Goal: Find specific page/section: Find specific page/section

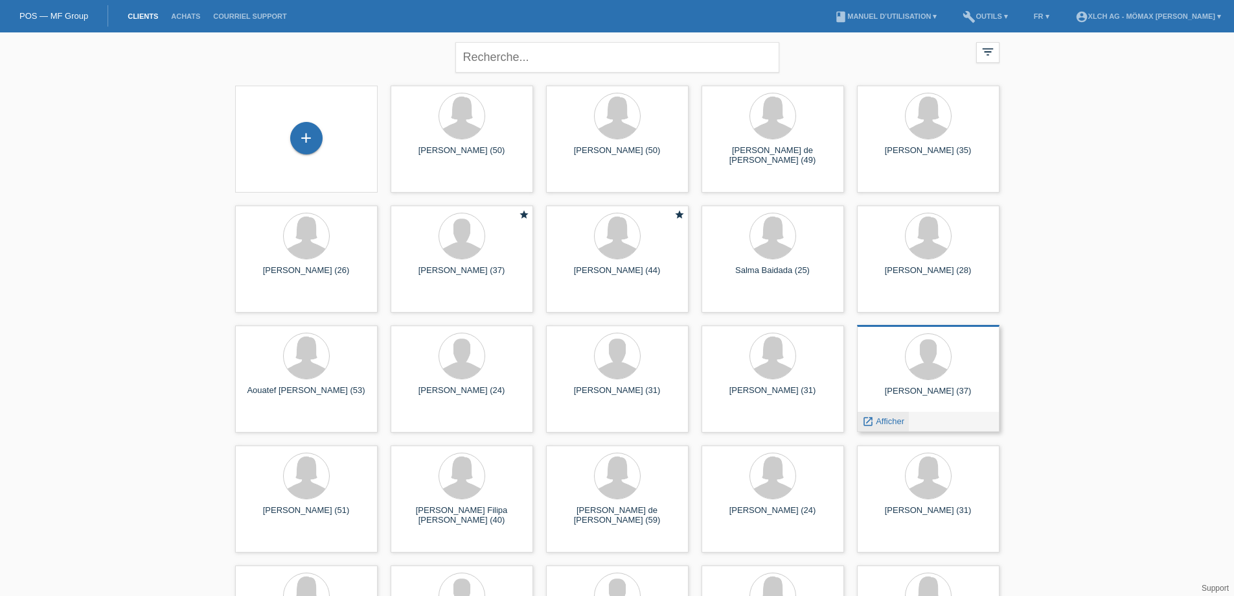
click at [883, 421] on span "Afficher" at bounding box center [890, 421] width 29 height 10
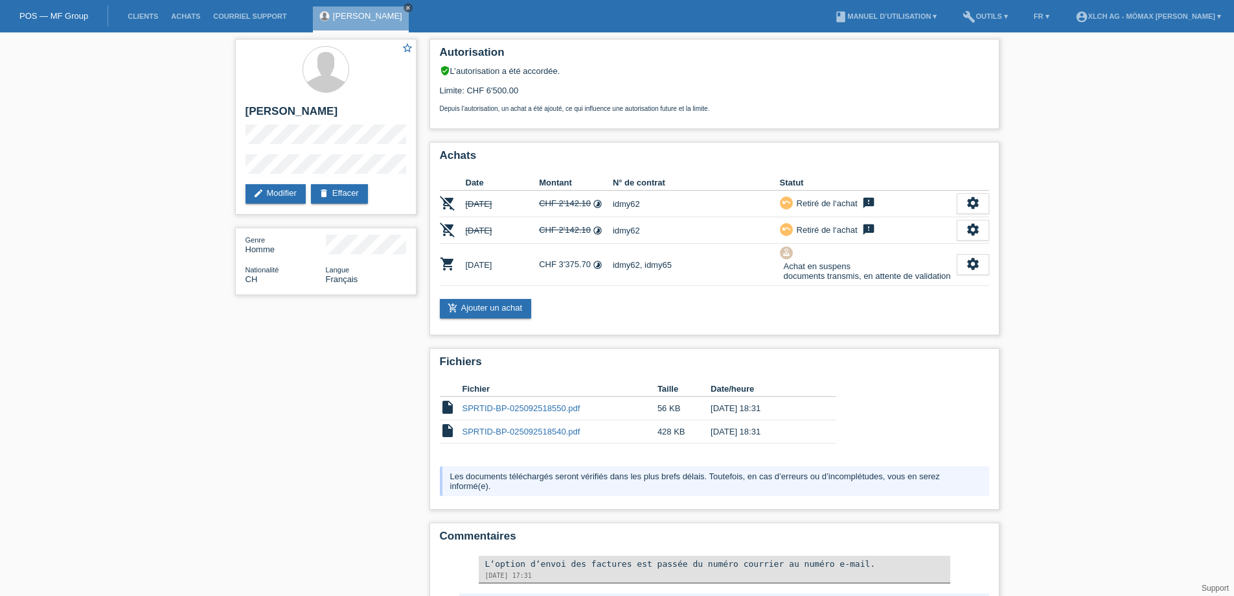
click at [405, 9] on icon "close" at bounding box center [408, 8] width 6 height 6
click at [149, 16] on link "Clients" at bounding box center [142, 16] width 43 height 8
